Goal: Transaction & Acquisition: Purchase product/service

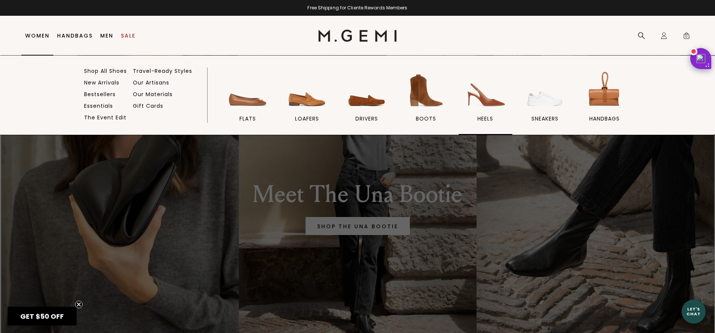
click at [477, 101] on img at bounding box center [485, 90] width 42 height 42
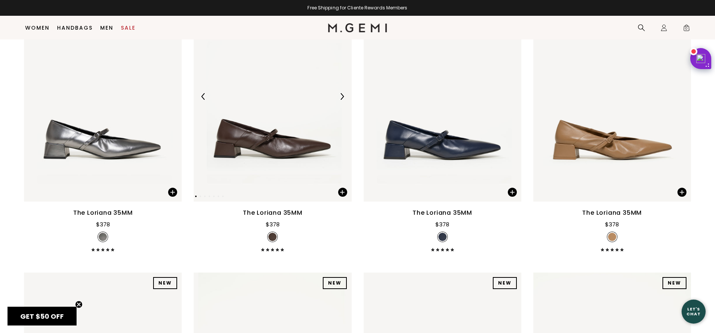
click at [342, 96] on img at bounding box center [341, 96] width 7 height 7
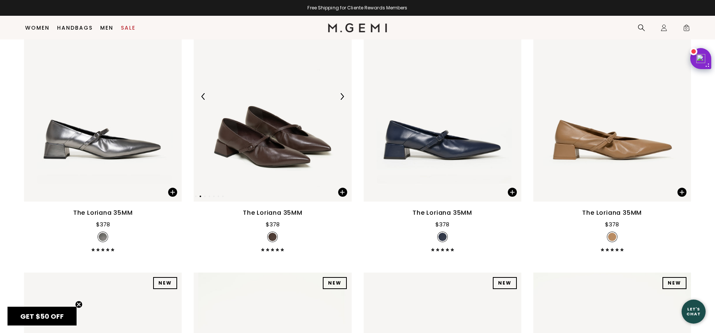
click at [341, 96] on img at bounding box center [341, 96] width 7 height 7
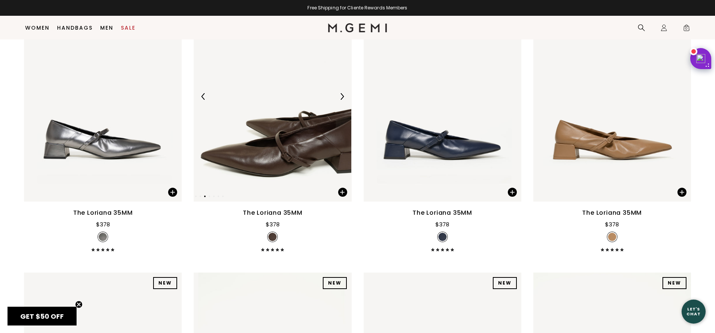
click at [340, 96] on img at bounding box center [341, 96] width 7 height 7
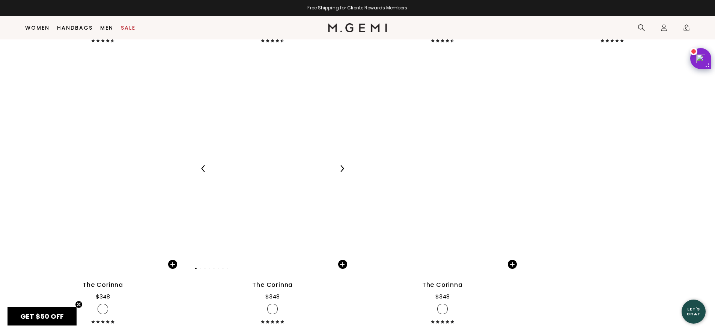
scroll to position [2836, 0]
